Goal: Check status: Check status

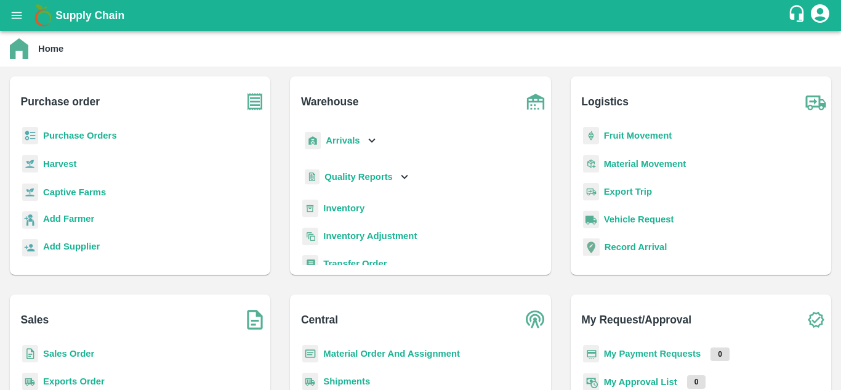
click at [119, 141] on div "Purchase Orders" at bounding box center [140, 141] width 241 height 28
click at [102, 135] on b "Purchase Orders" at bounding box center [80, 136] width 74 height 10
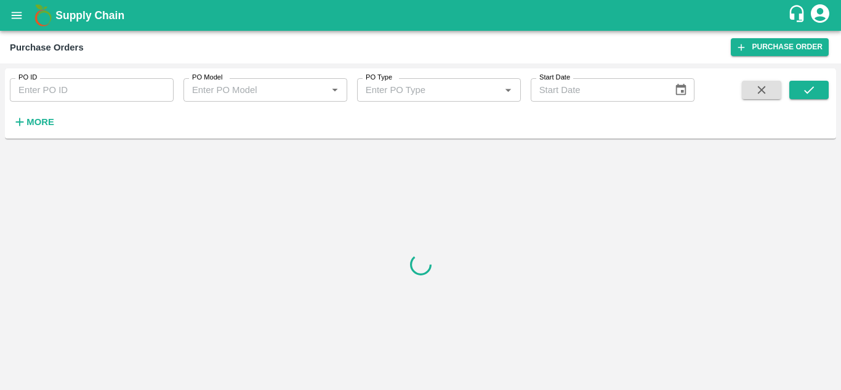
click at [71, 95] on input "PO ID" at bounding box center [92, 89] width 164 height 23
click at [447, 116] on div "PO ID PO ID PO Model PO Model   * PO Type PO Type   * Start Date Start Date More" at bounding box center [347, 100] width 695 height 64
click at [39, 124] on strong "More" at bounding box center [40, 122] width 28 height 10
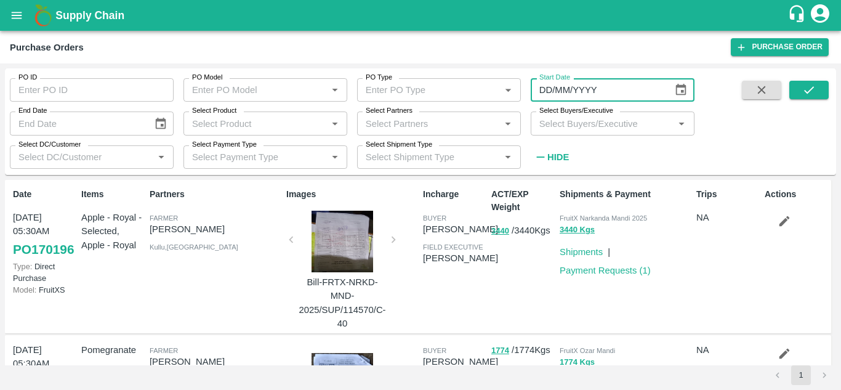
click at [562, 92] on input "DD/MM/YYYY" at bounding box center [598, 89] width 134 height 23
type input "[DATE]"
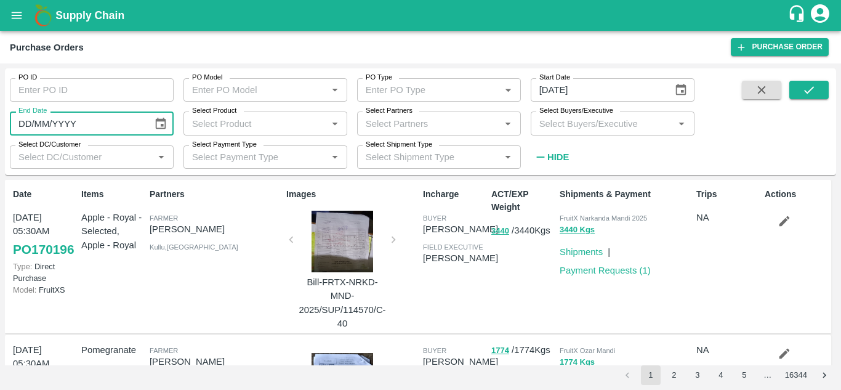
click at [131, 126] on input "DD/MM/YYYY" at bounding box center [77, 122] width 134 height 23
type input "[DATE]"
click at [748, 137] on span at bounding box center [761, 124] width 49 height 87
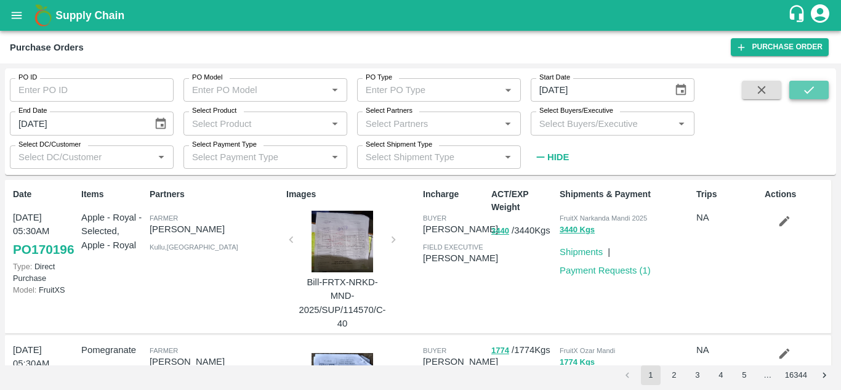
click at [804, 89] on icon "submit" at bounding box center [810, 90] width 14 height 14
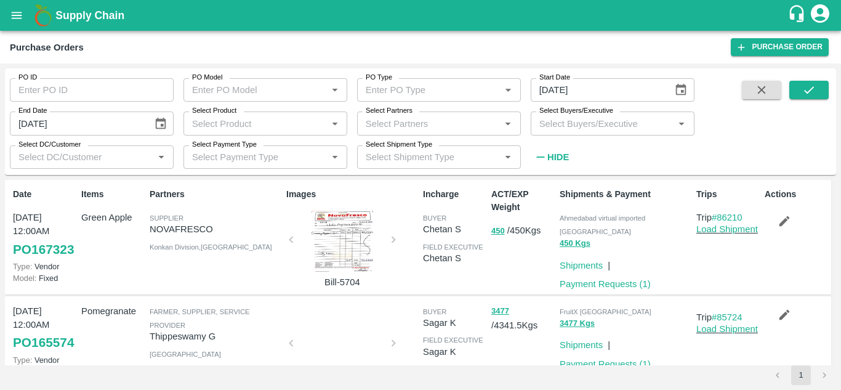
click at [246, 129] on input "Select Product" at bounding box center [255, 123] width 136 height 16
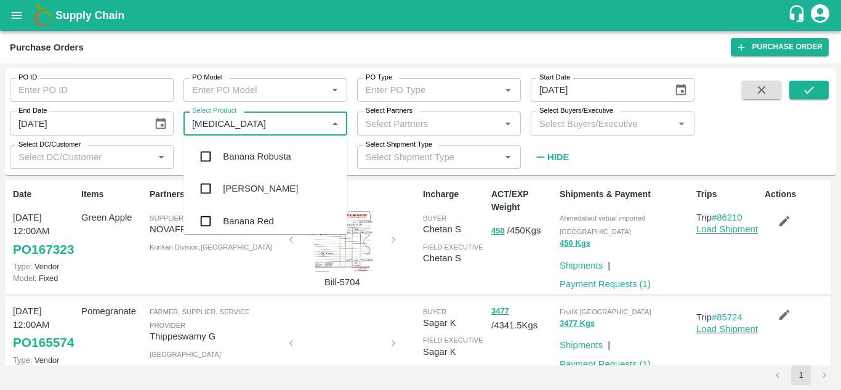
type input "banana"
click at [264, 193] on div "Banana Export" at bounding box center [253, 190] width 60 height 14
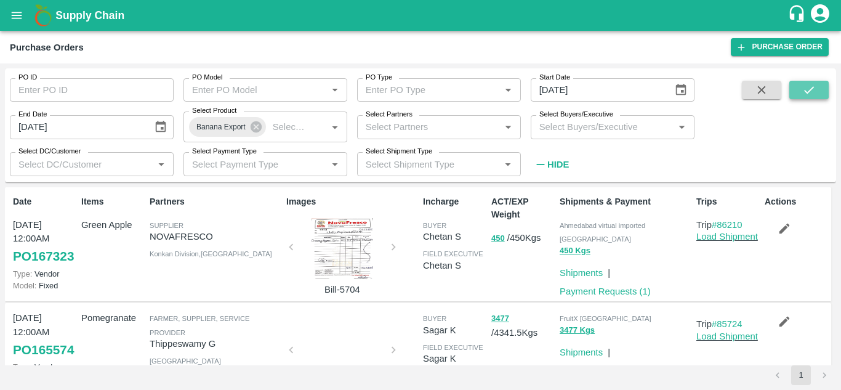
click at [801, 93] on button "submit" at bounding box center [809, 90] width 39 height 18
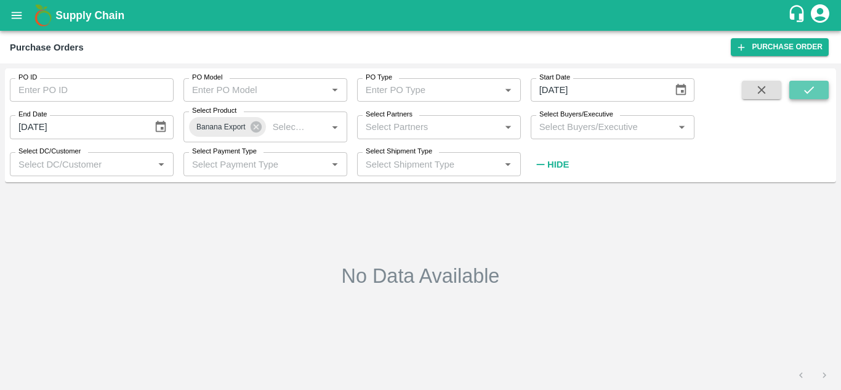
click at [811, 85] on icon "submit" at bounding box center [810, 90] width 14 height 14
click at [256, 127] on icon at bounding box center [256, 127] width 14 height 14
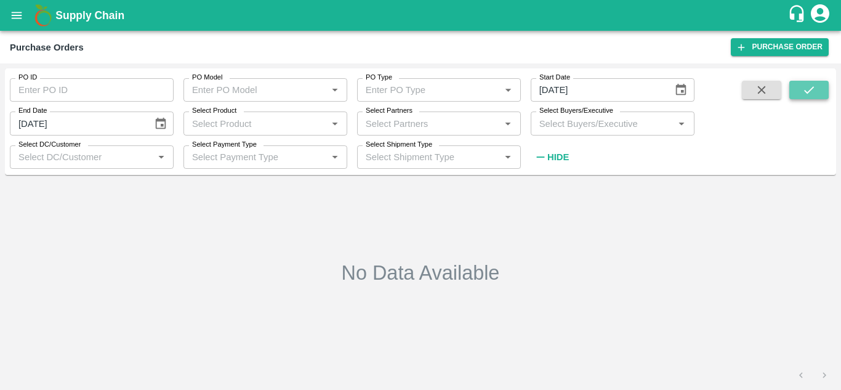
click at [808, 86] on icon "submit" at bounding box center [810, 90] width 14 height 14
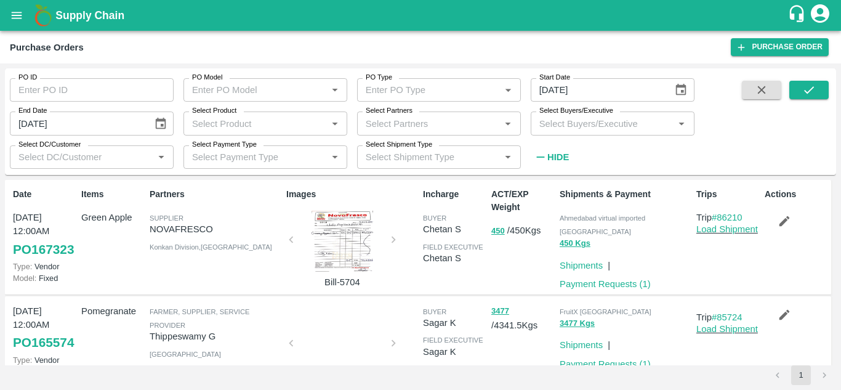
click at [250, 122] on input "Select Product" at bounding box center [255, 123] width 136 height 16
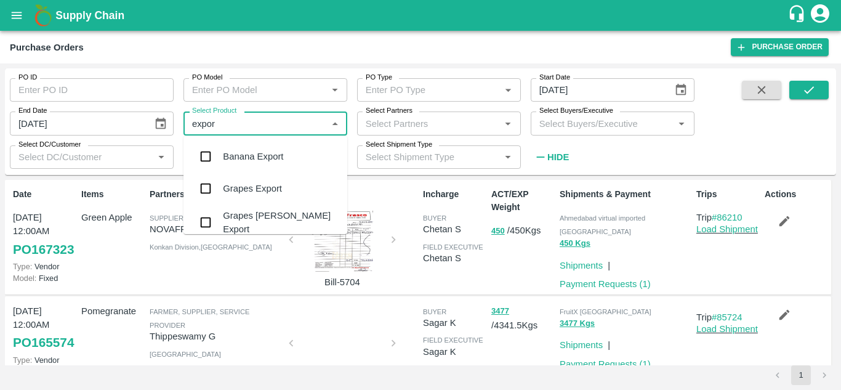
type input "export"
click at [262, 154] on div "Banana Export" at bounding box center [253, 157] width 60 height 14
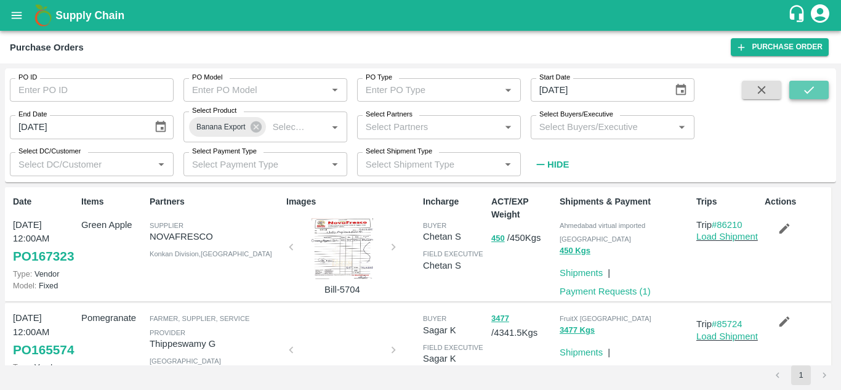
click at [811, 91] on icon "submit" at bounding box center [809, 89] width 10 height 7
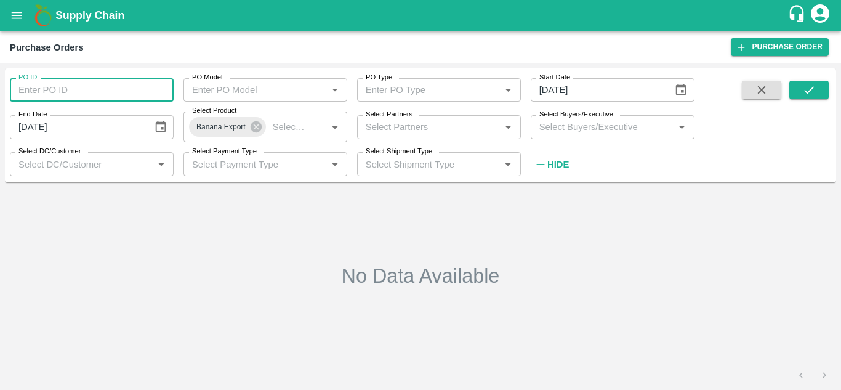
click at [86, 84] on input "PO ID" at bounding box center [92, 89] width 164 height 23
paste input "165692"
click at [258, 128] on icon at bounding box center [256, 126] width 11 height 11
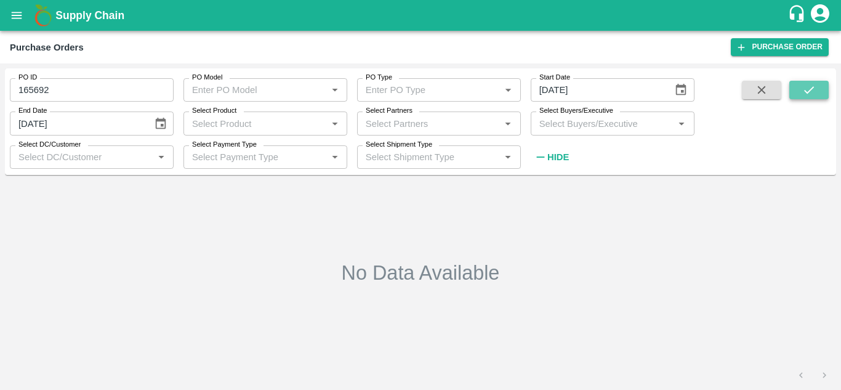
click at [811, 87] on icon "submit" at bounding box center [810, 90] width 14 height 14
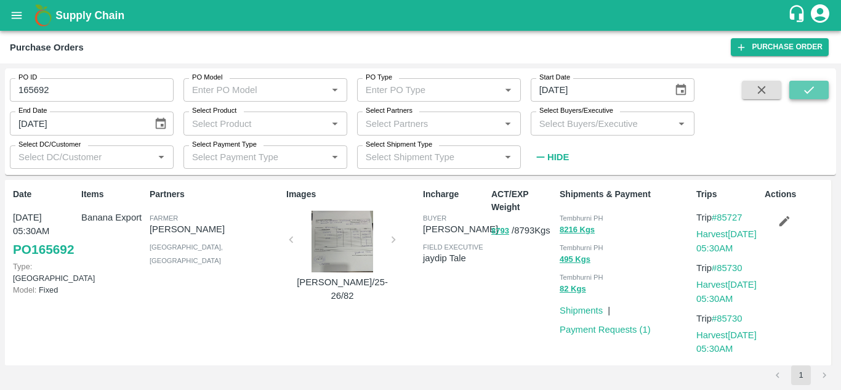
click at [813, 88] on icon "submit" at bounding box center [809, 89] width 10 height 7
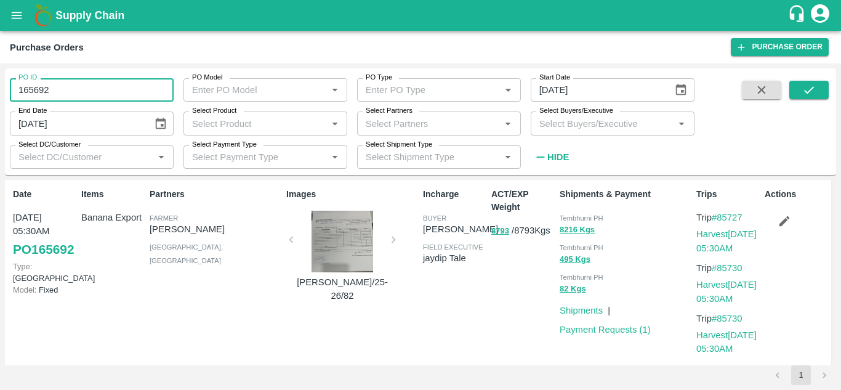
drag, startPoint x: 108, startPoint y: 91, endPoint x: 0, endPoint y: 88, distance: 108.5
click at [0, 88] on div "PO ID 165692 PO ID PO Model PO Model   * PO Type PO Type   * Start Date [DATE] …" at bounding box center [420, 226] width 841 height 326
paste input "text"
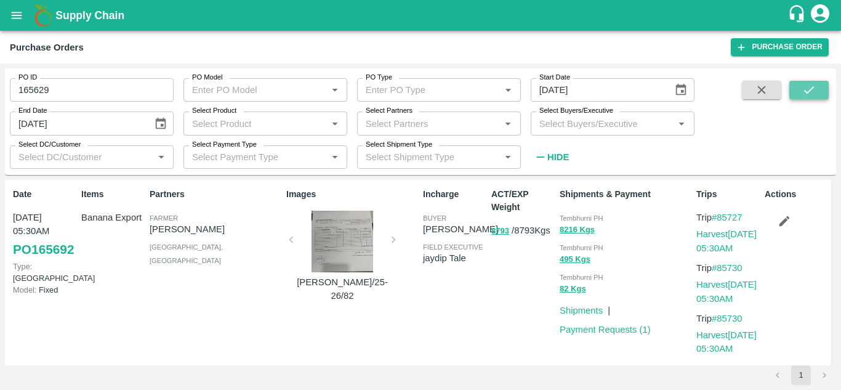
click at [798, 88] on button "submit" at bounding box center [809, 90] width 39 height 18
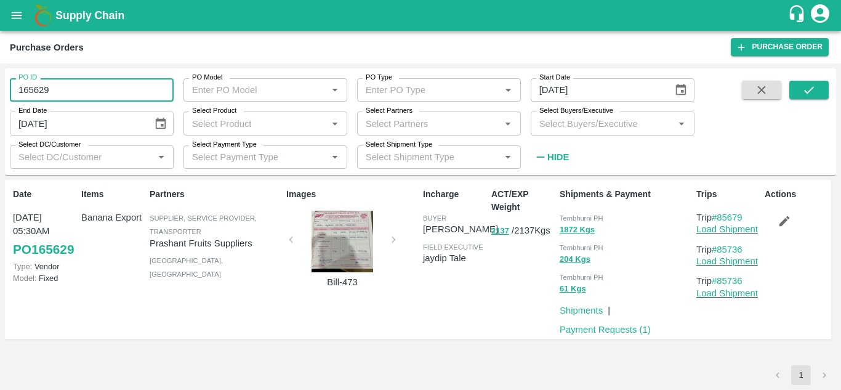
drag, startPoint x: 103, startPoint y: 91, endPoint x: 0, endPoint y: 104, distance: 103.7
click at [0, 104] on div "PO ID 165629 PO ID PO Model PO Model   * PO Type PO Type   * Start Date [DATE] …" at bounding box center [420, 226] width 841 height 326
type input "165629"
click at [811, 93] on icon "submit" at bounding box center [810, 90] width 14 height 14
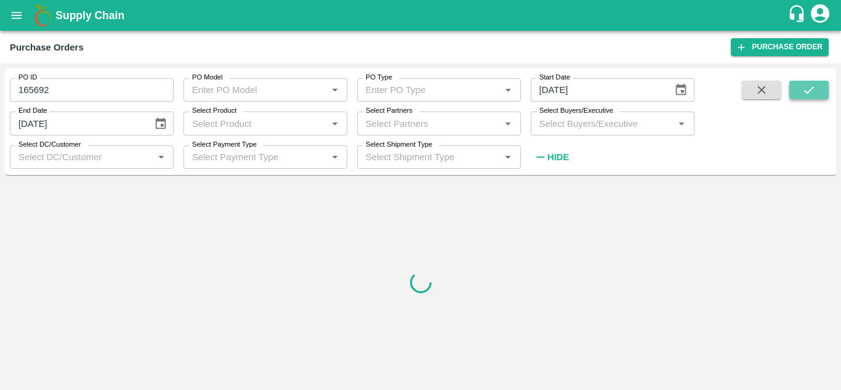
click at [811, 93] on icon "submit" at bounding box center [810, 90] width 14 height 14
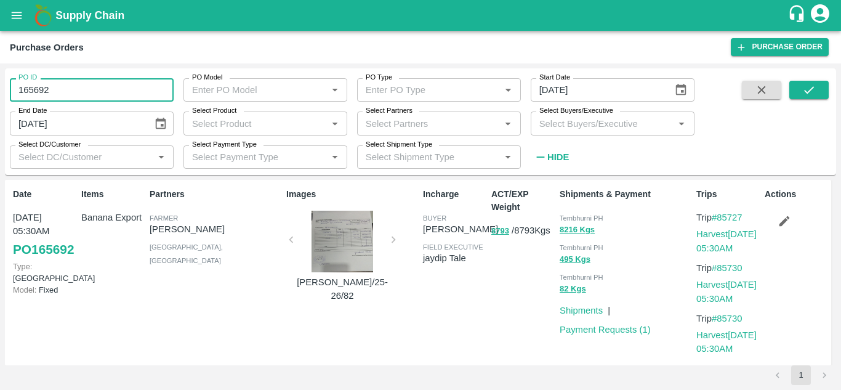
drag, startPoint x: 99, startPoint y: 97, endPoint x: 0, endPoint y: 131, distance: 105.0
click at [0, 131] on div "PO ID 165692 PO ID PO Model PO Model   * PO Type PO Type   * Start Date [DATE] …" at bounding box center [420, 226] width 841 height 326
paste input "text"
type input "165618"
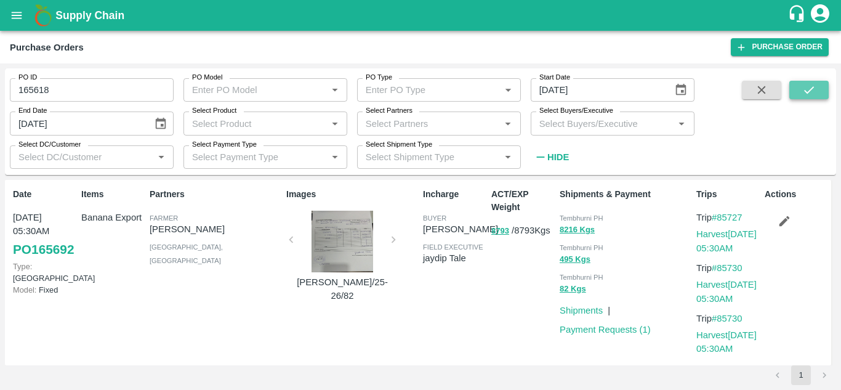
click at [822, 89] on button "submit" at bounding box center [809, 90] width 39 height 18
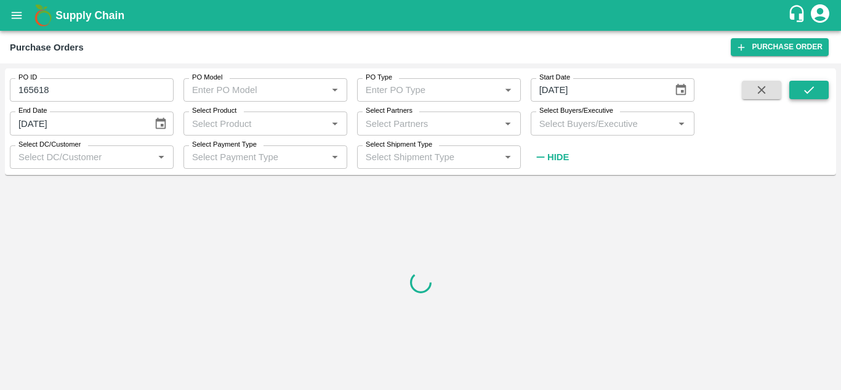
click at [822, 89] on button "submit" at bounding box center [809, 90] width 39 height 18
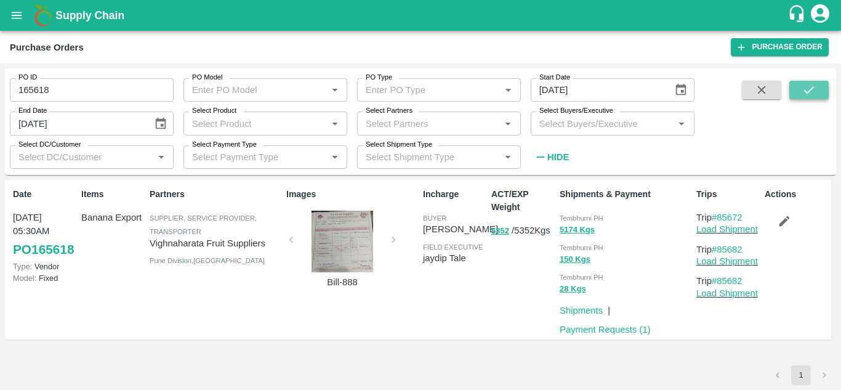
click at [822, 89] on button "submit" at bounding box center [809, 90] width 39 height 18
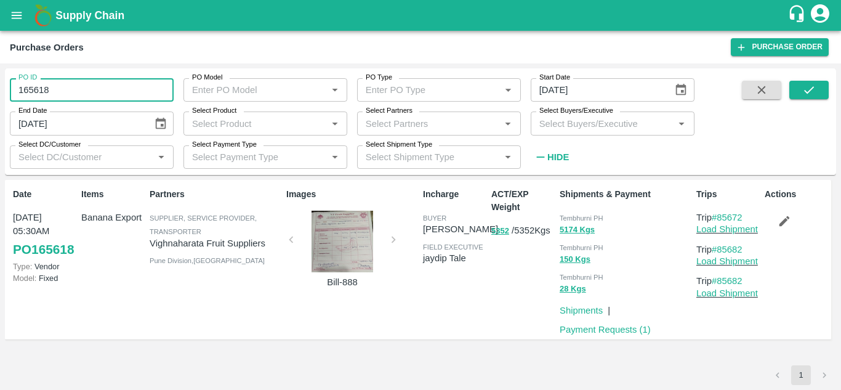
drag, startPoint x: 78, startPoint y: 84, endPoint x: 0, endPoint y: 84, distance: 78.2
click at [0, 84] on div "PO ID 165618 PO ID PO Model PO Model   * PO Type PO Type   * Start Date [DATE] …" at bounding box center [420, 226] width 841 height 326
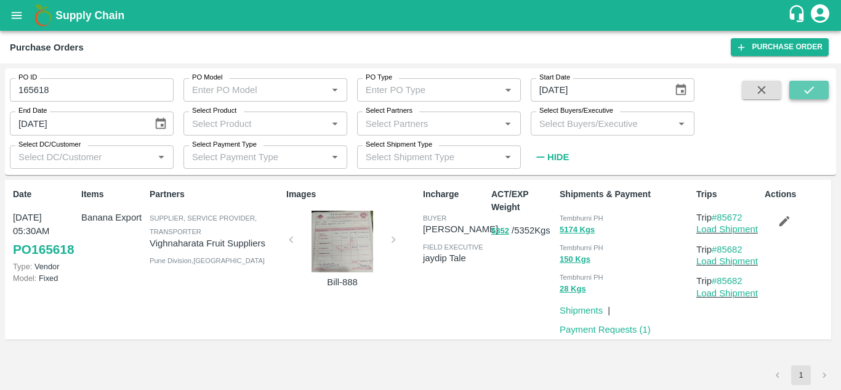
click at [804, 85] on icon "submit" at bounding box center [810, 90] width 14 height 14
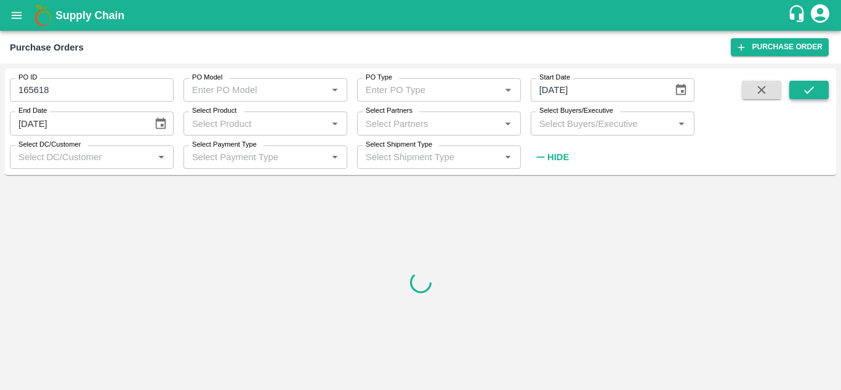
click at [804, 85] on icon "submit" at bounding box center [810, 90] width 14 height 14
